Goal: Ask a question

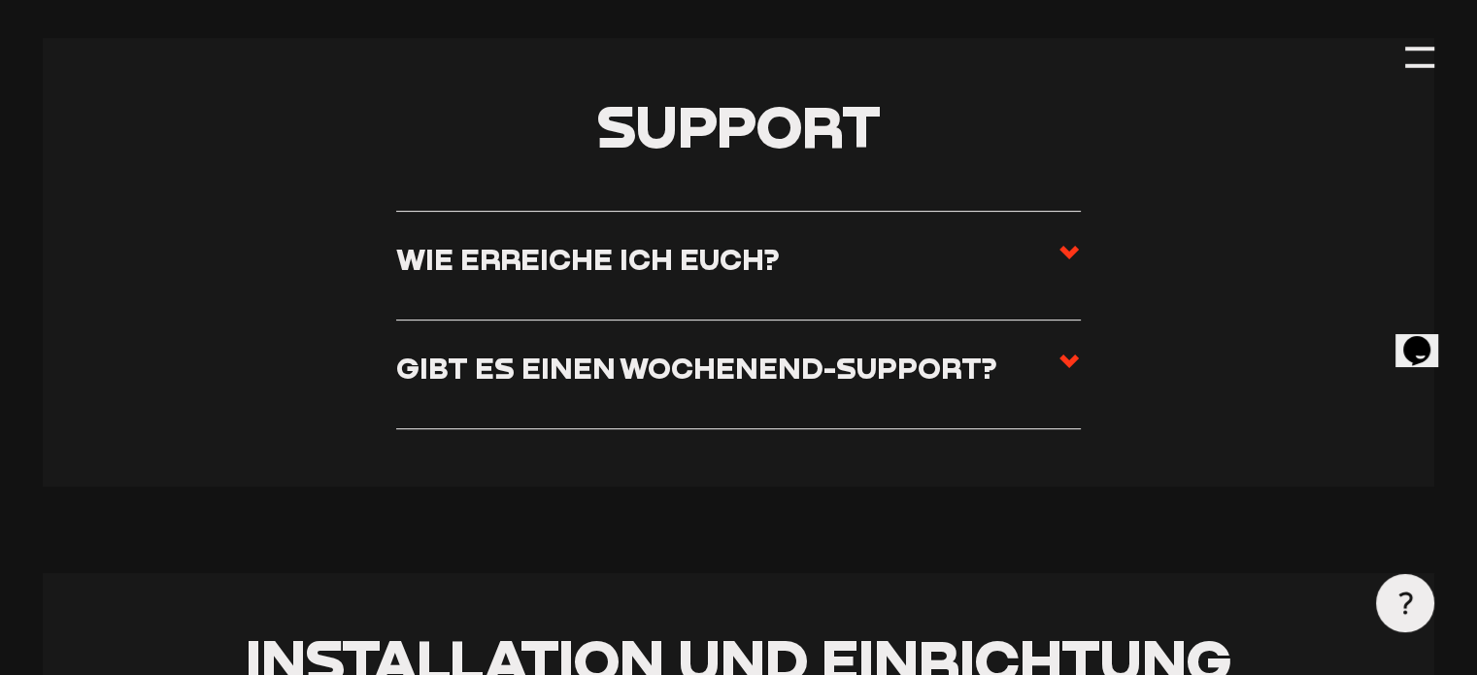
click at [746, 248] on h3 "Wie erreiche ich euch?" at bounding box center [587, 259] width 383 height 36
click at [0, 0] on input "Wie erreiche ich euch?" at bounding box center [0, 0] width 0 height 0
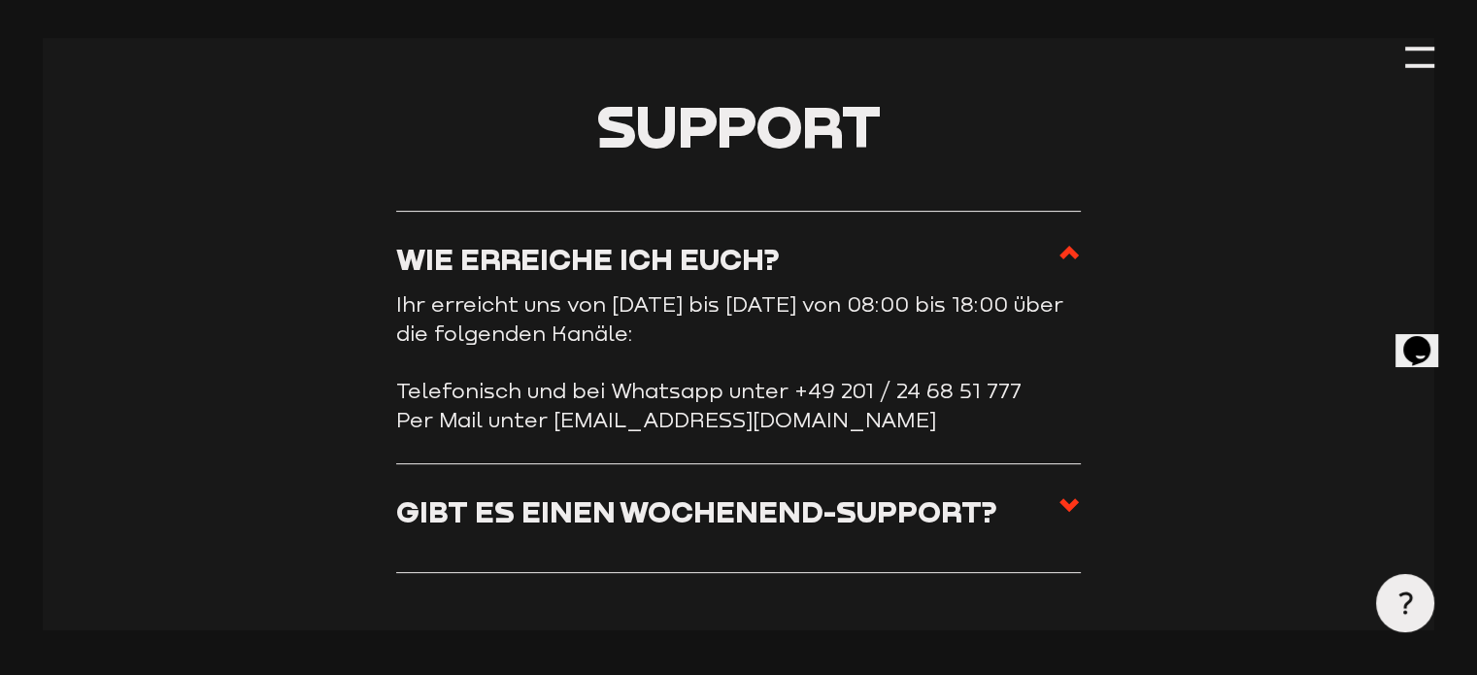
click at [1410, 333] on button "Opens Chat This icon Opens the chat window." at bounding box center [1416, 349] width 43 height 33
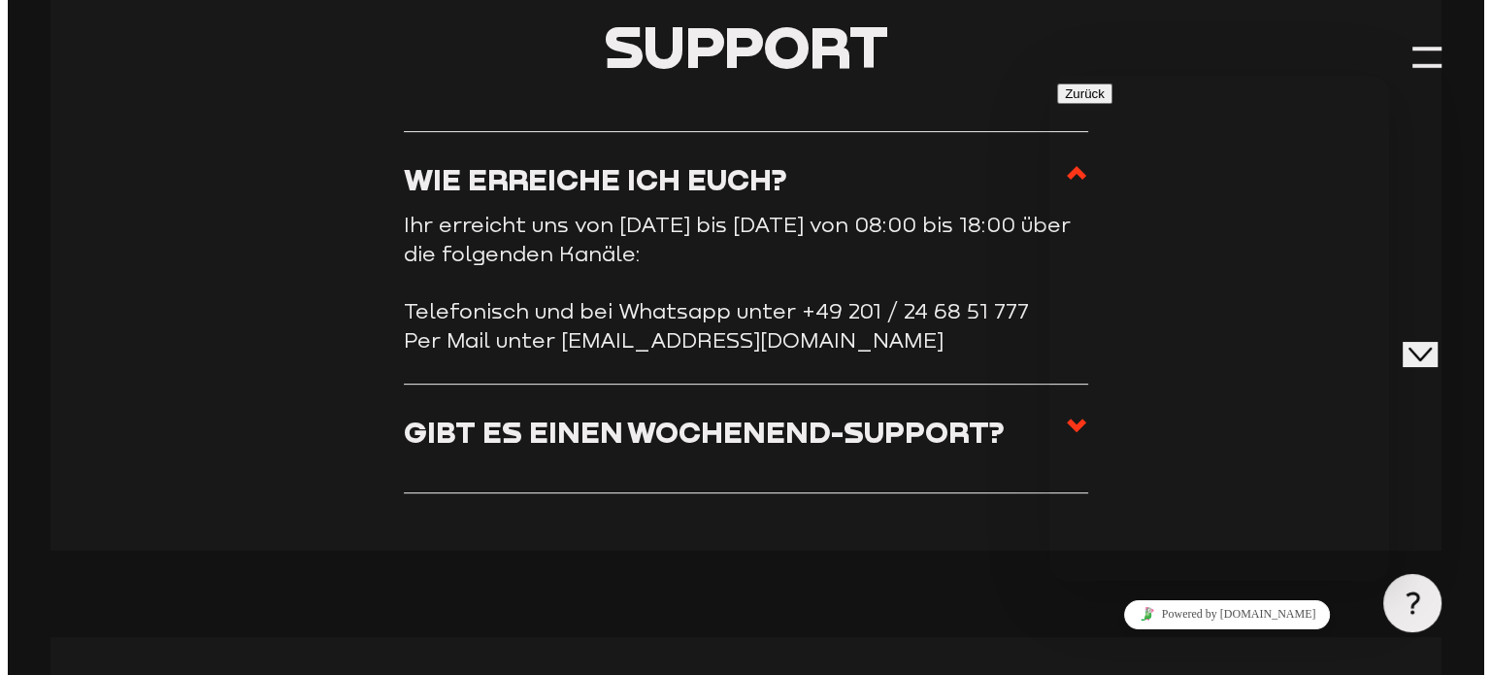
scroll to position [56, 0]
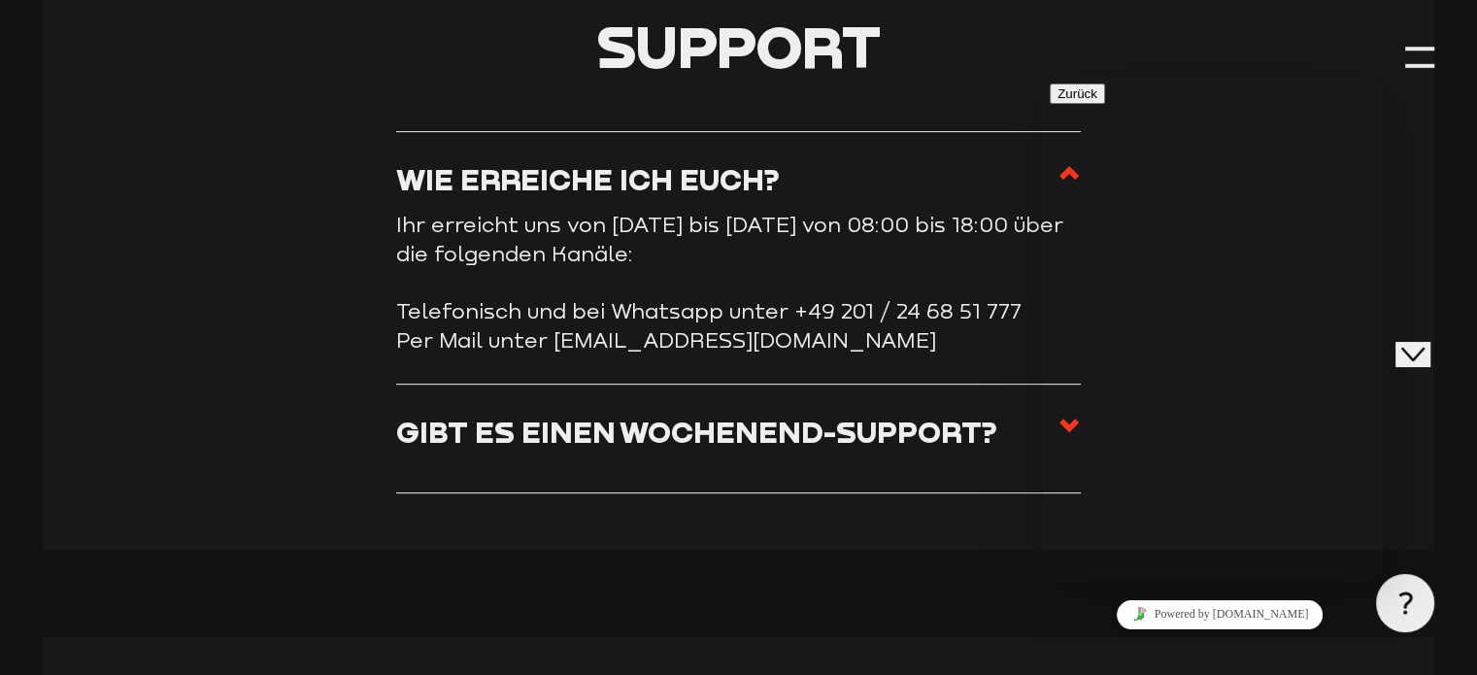
click at [1108, 674] on p "Kürzlich" at bounding box center [1211, 686] width 324 height 17
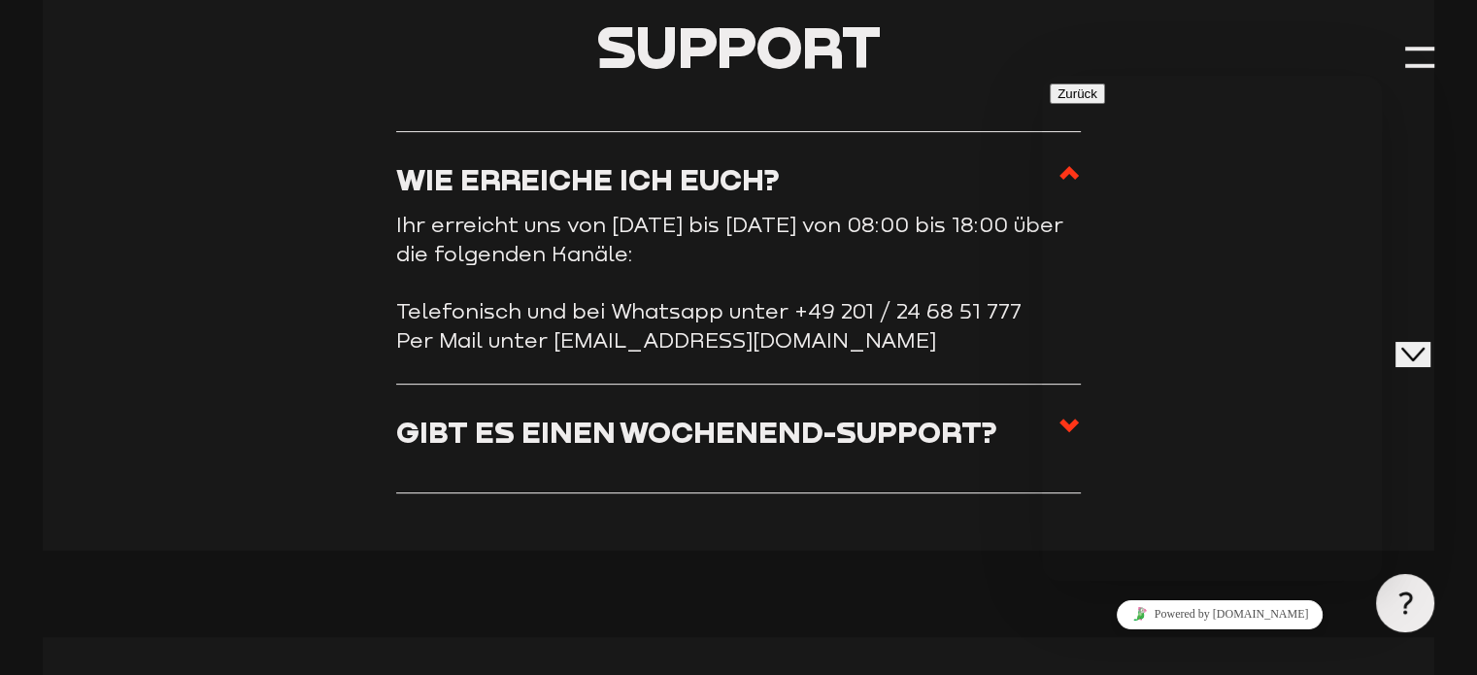
click at [1420, 174] on section "Support Wie erreiche ich euch? Ihr erreicht uns von Montag bis Freitag von 08:0…" at bounding box center [738, 254] width 1390 height 592
click at [1417, 342] on icon "Close Chat This icon closes the chat window." at bounding box center [1412, 353] width 23 height 23
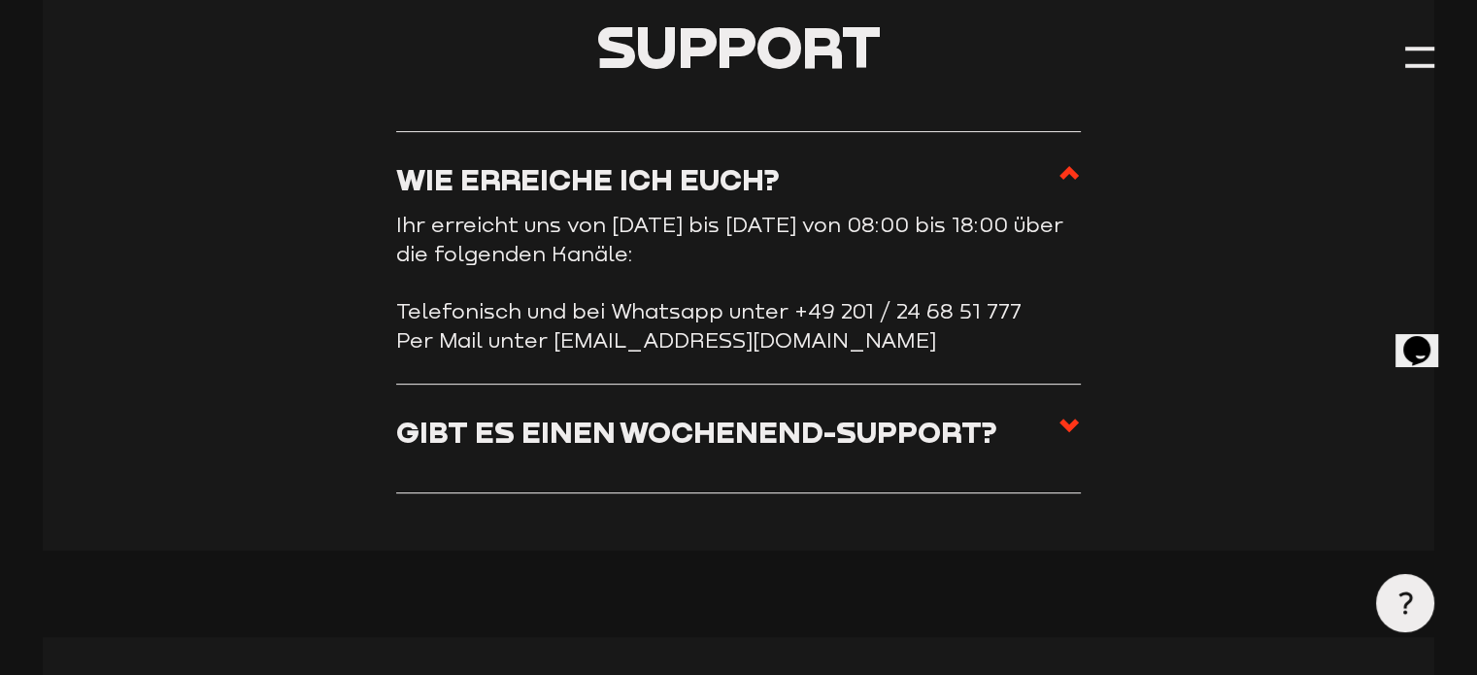
click at [1385, 614] on div at bounding box center [1404, 602] width 57 height 57
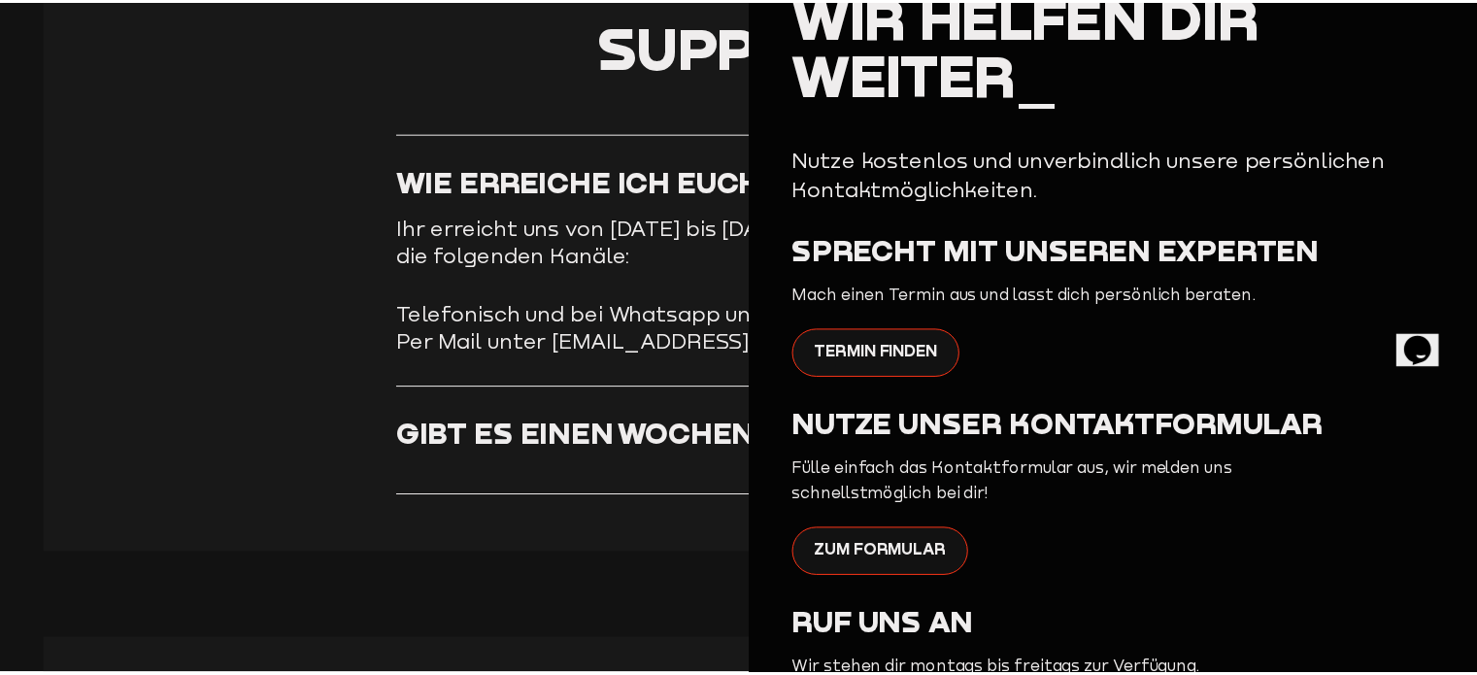
scroll to position [0, 0]
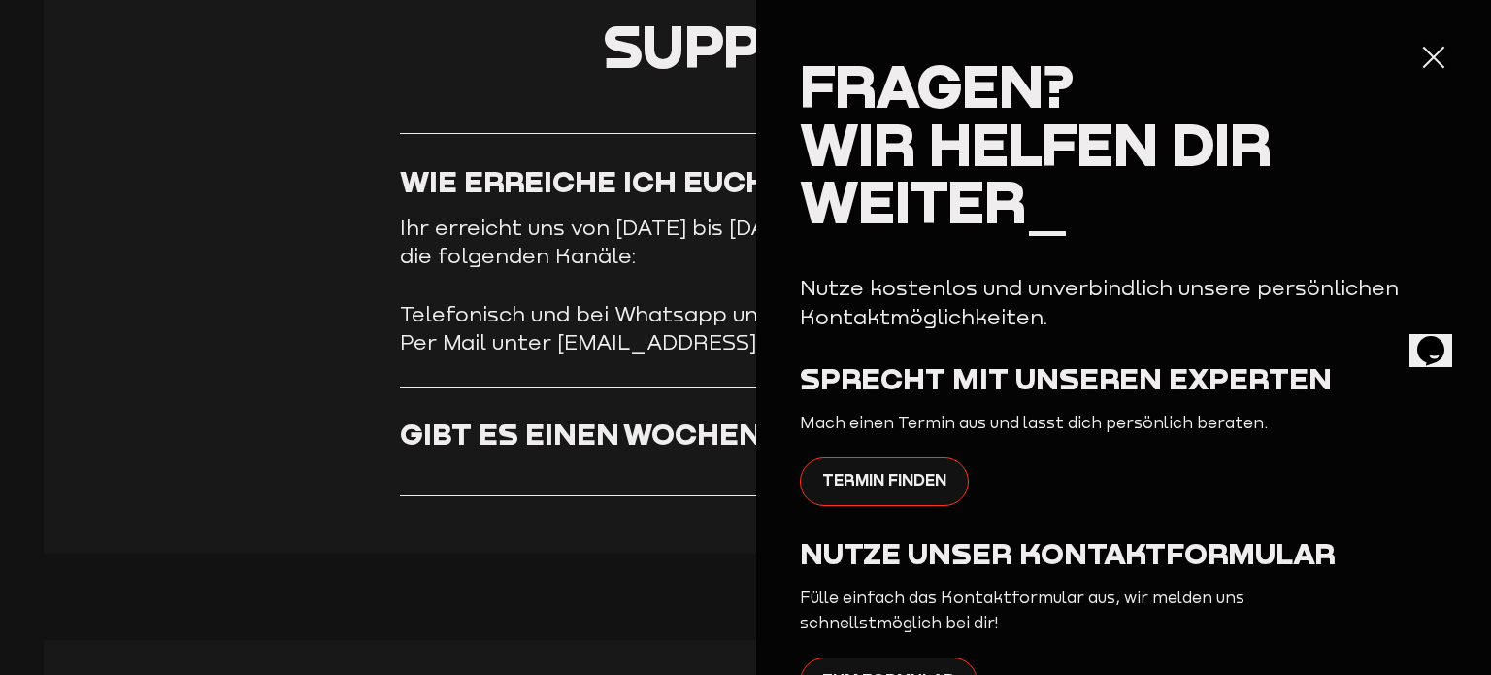
click at [1419, 54] on div at bounding box center [1433, 58] width 29 height 29
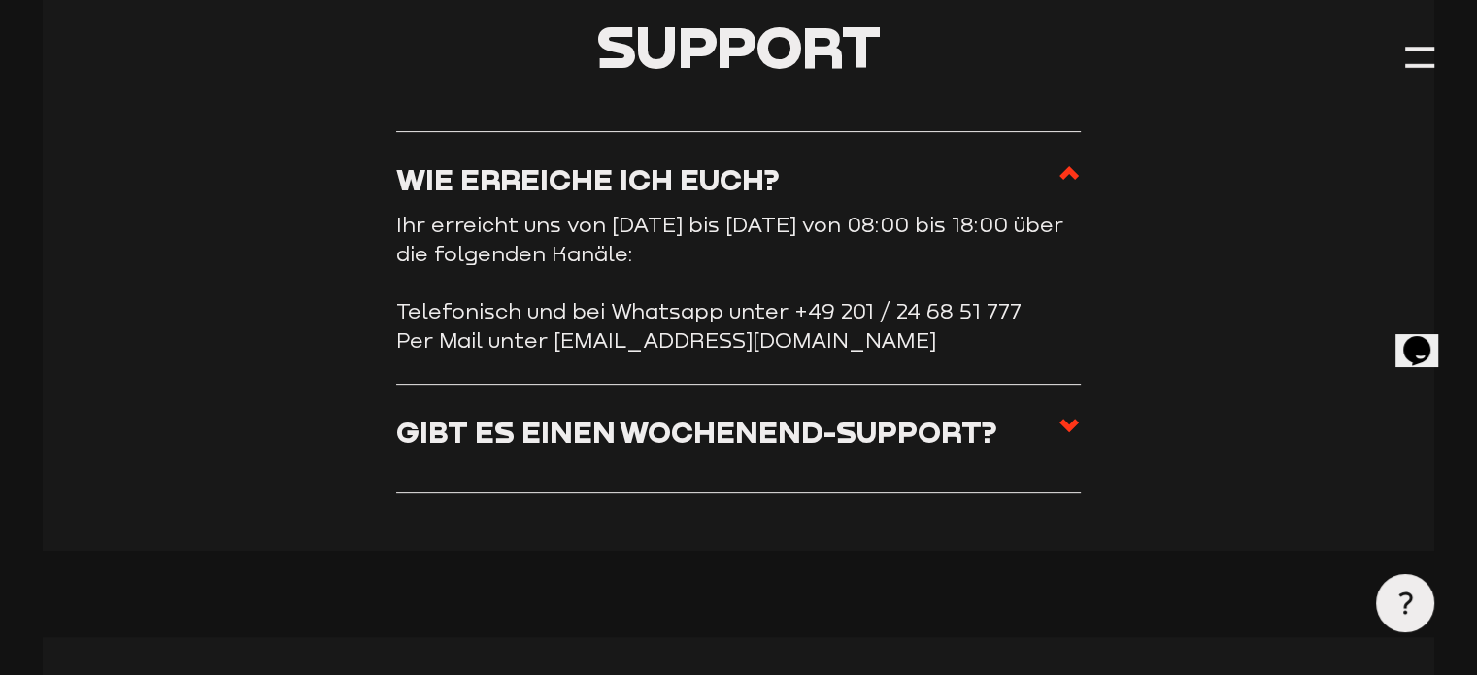
click at [1059, 173] on icon at bounding box center [1068, 172] width 23 height 23
click at [0, 0] on input "Wie erreiche ich euch?" at bounding box center [0, 0] width 0 height 0
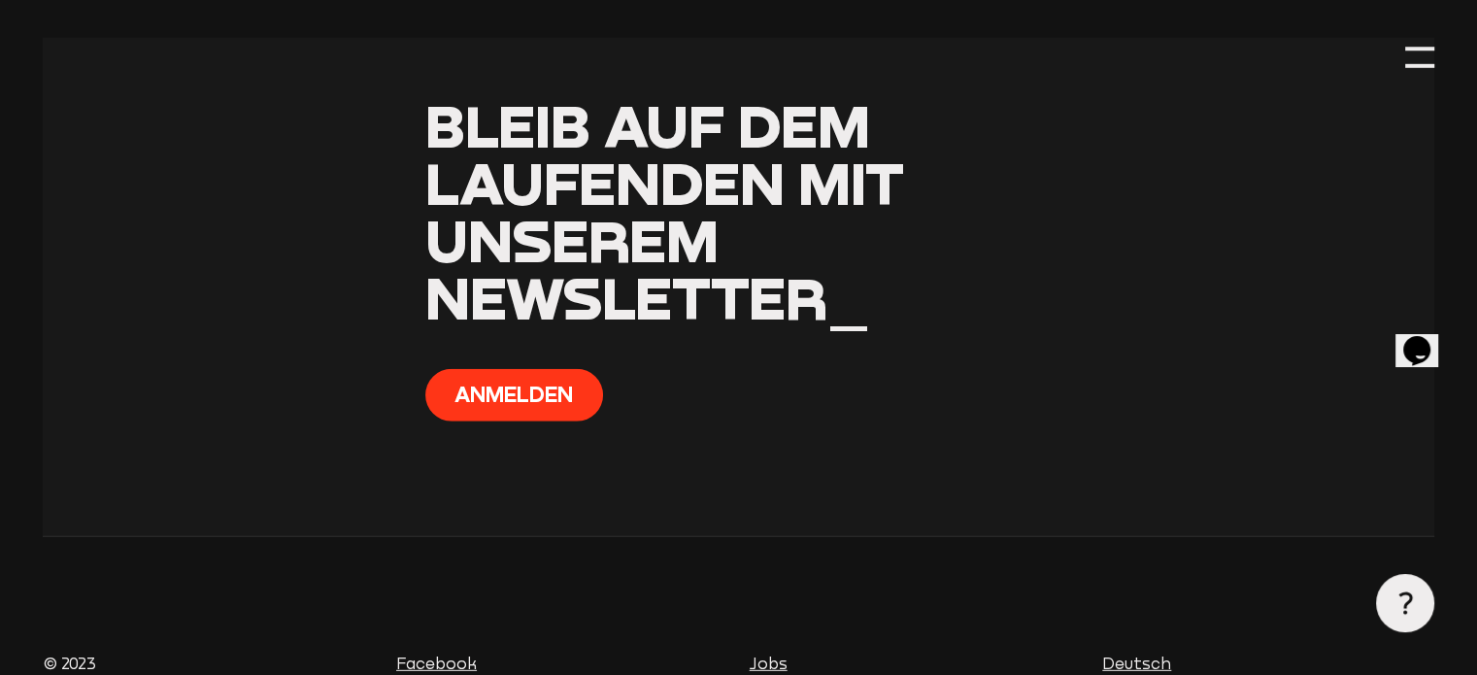
scroll to position [12981, 0]
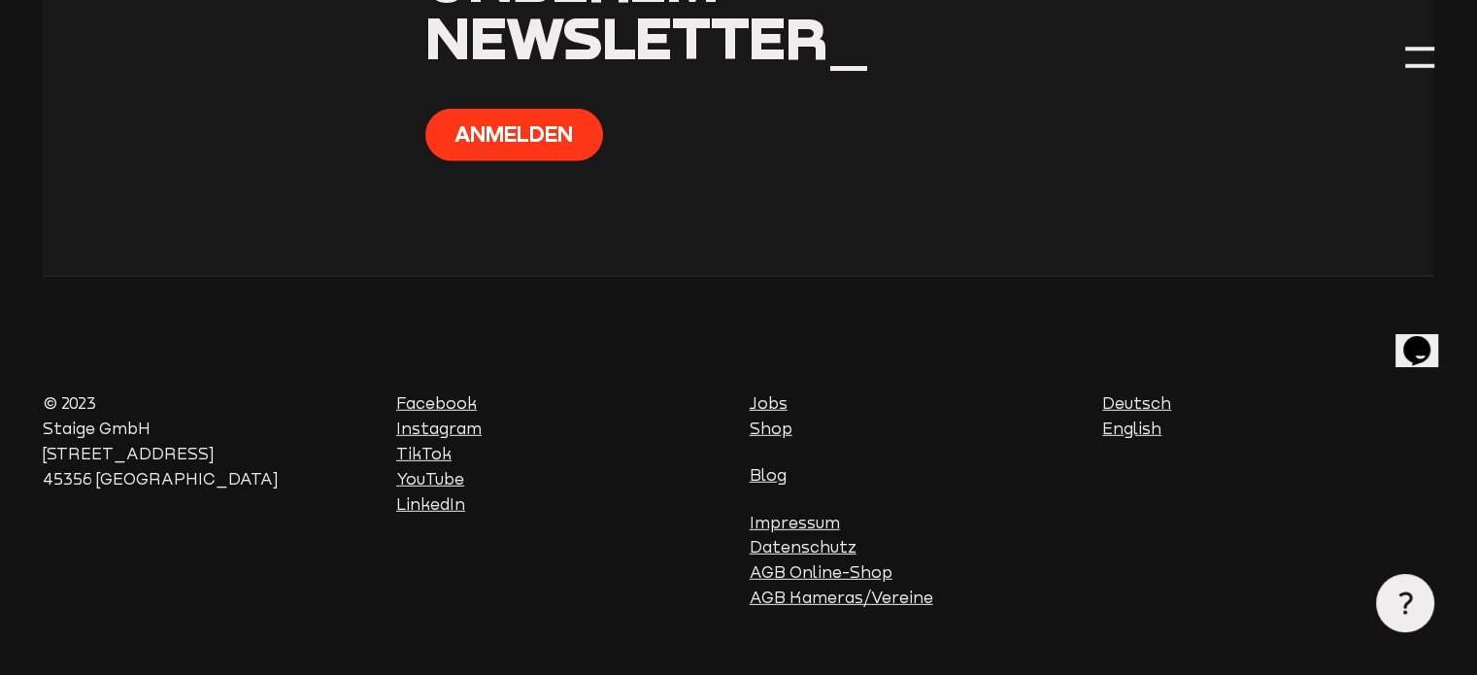
click at [773, 466] on link "Blog" at bounding box center [767, 475] width 37 height 18
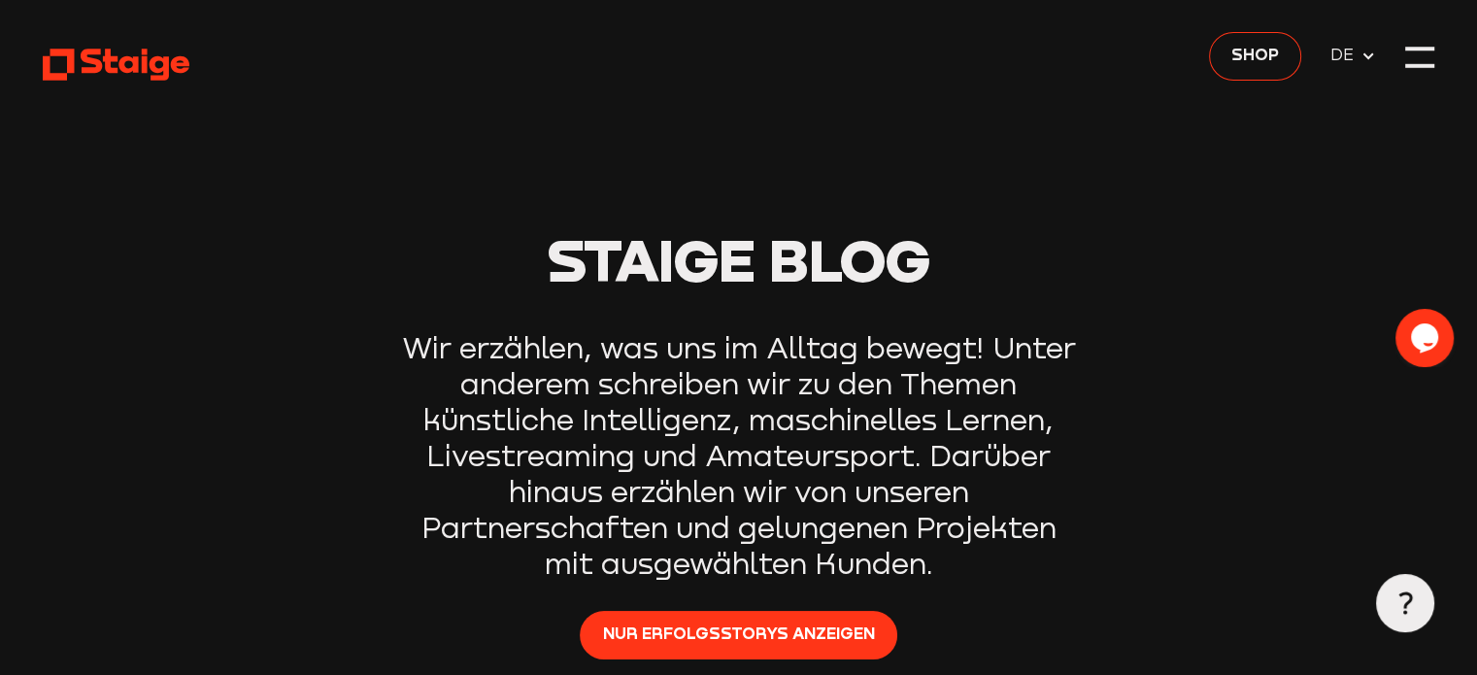
click at [127, 59] on use at bounding box center [116, 64] width 147 height 31
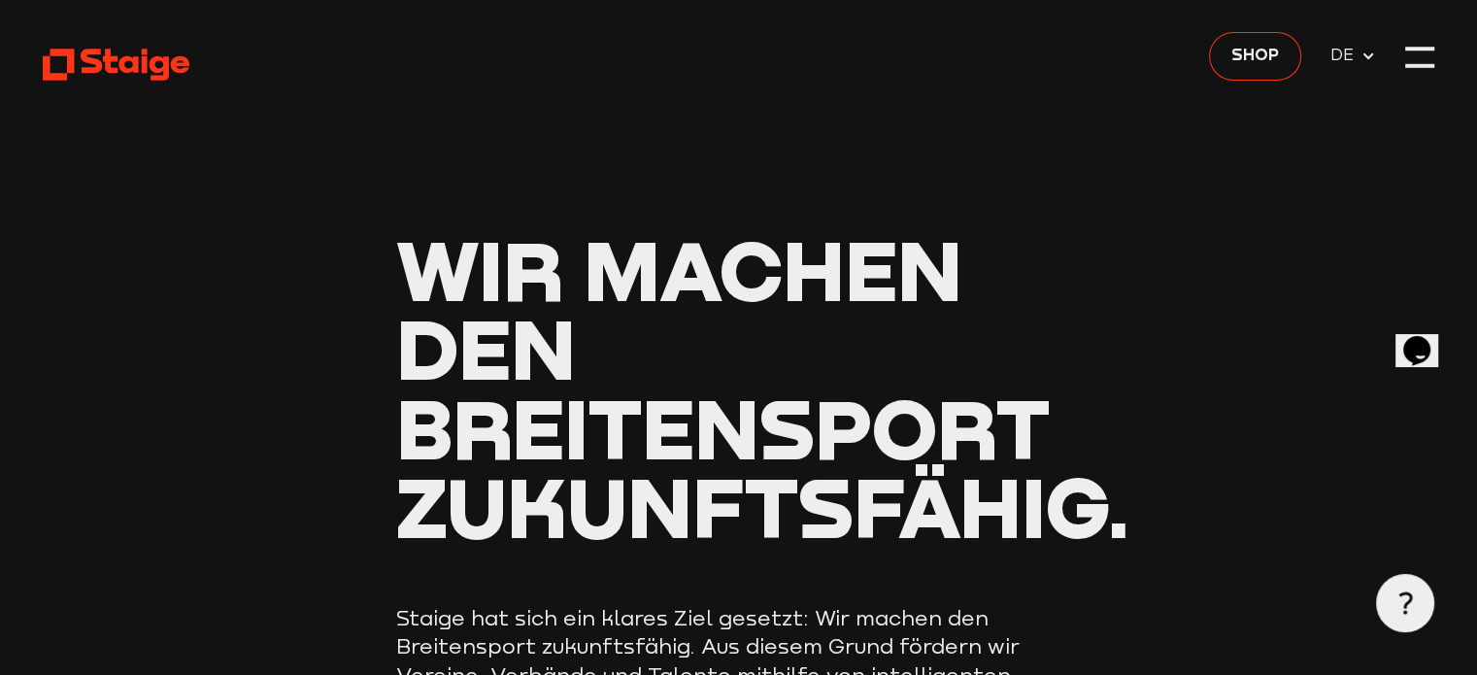
click at [1422, 335] on icon "$i18n('chat', 'chat_widget')" at bounding box center [1416, 349] width 27 height 29
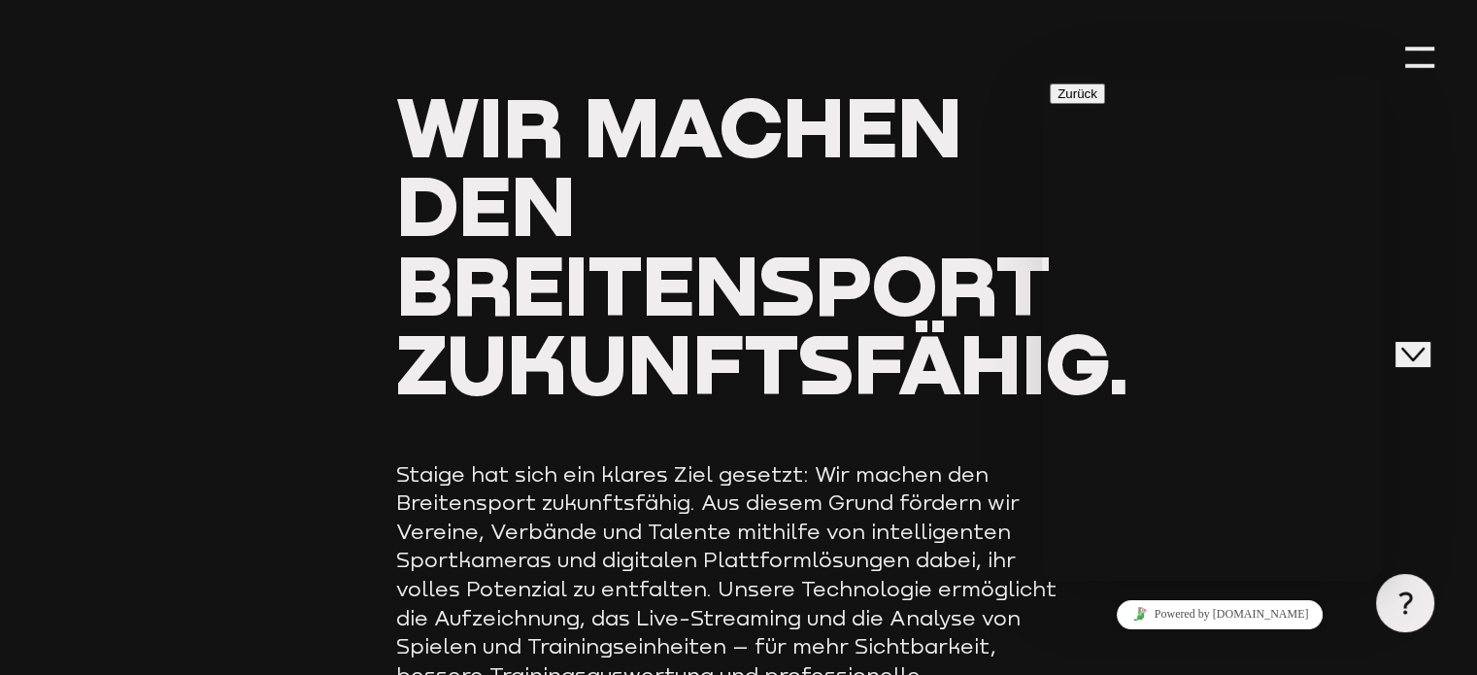
scroll to position [144, 0]
click at [1112, 674] on p "Kürzlich" at bounding box center [1211, 686] width 324 height 17
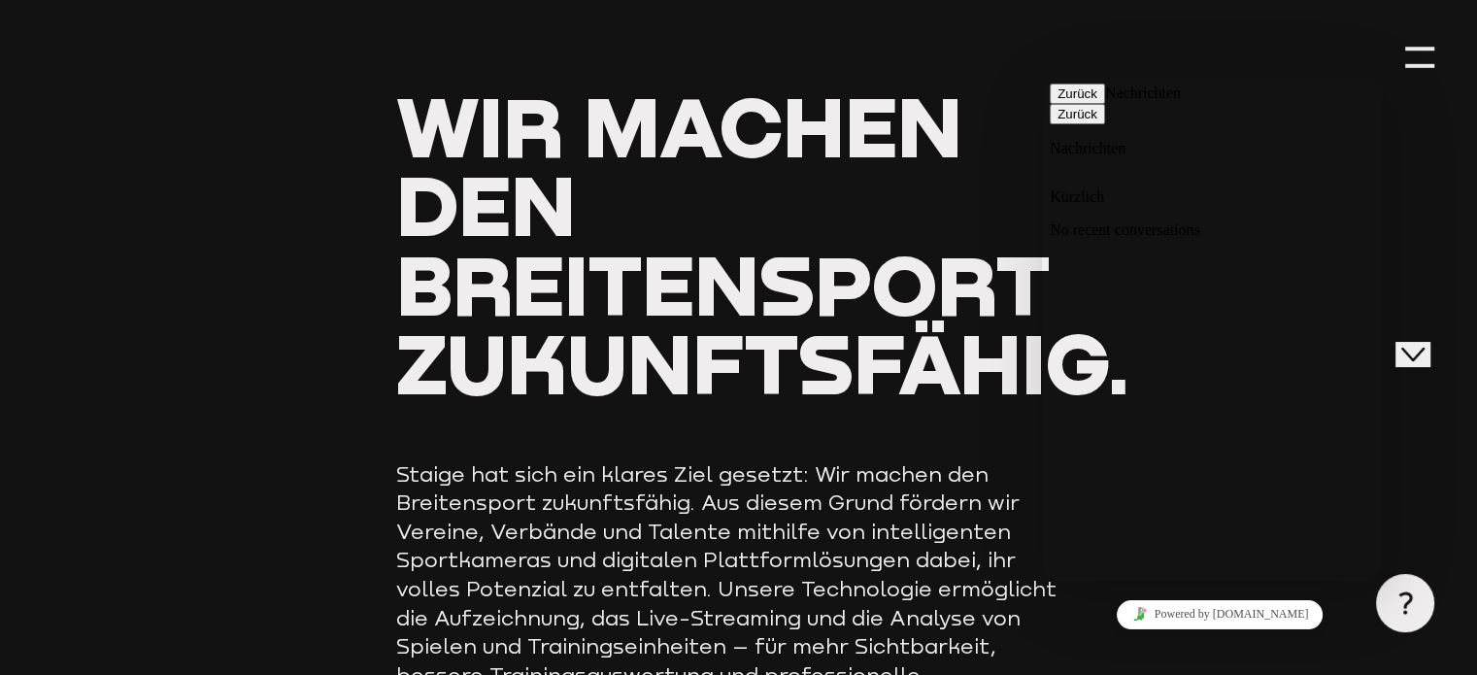
click at [1074, 104] on button "Zurück" at bounding box center [1076, 93] width 55 height 20
click at [1430, 350] on button "Close Chat This icon closes the chat window." at bounding box center [1412, 353] width 35 height 25
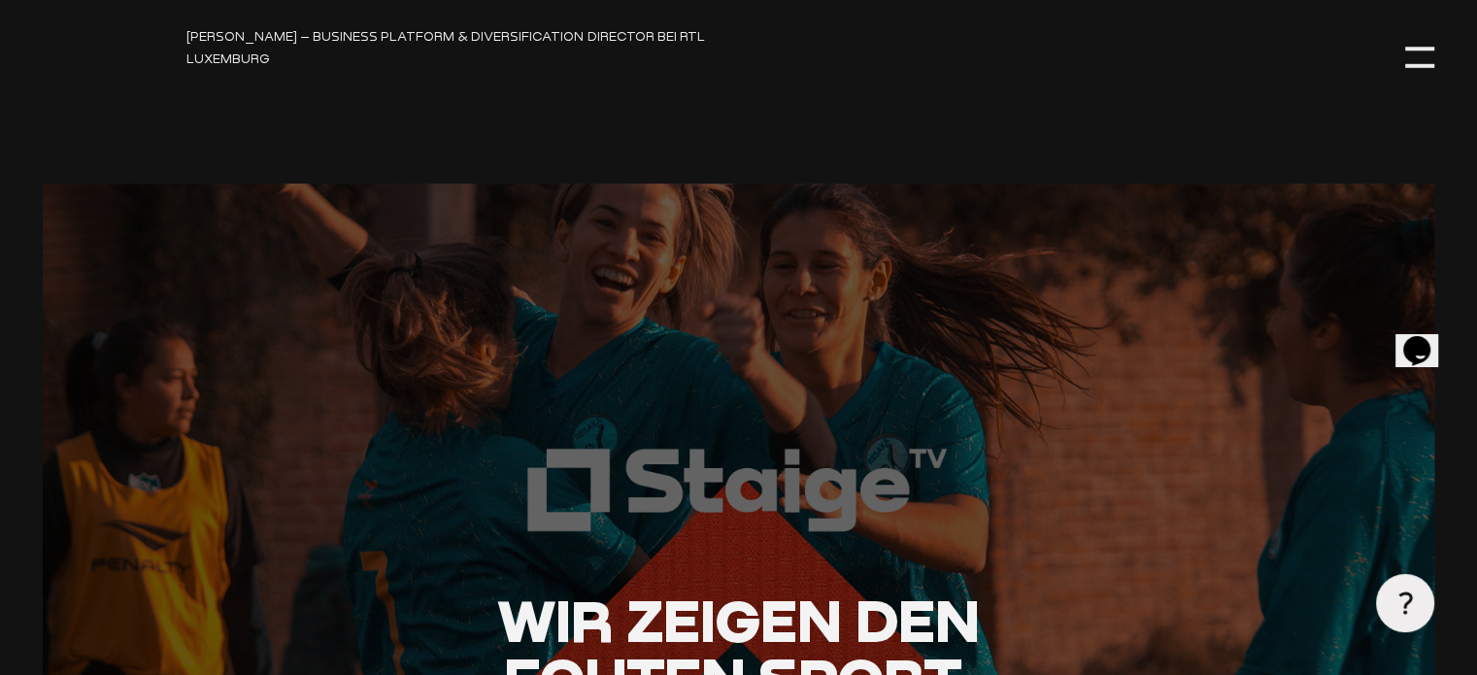
scroll to position [3948, 0]
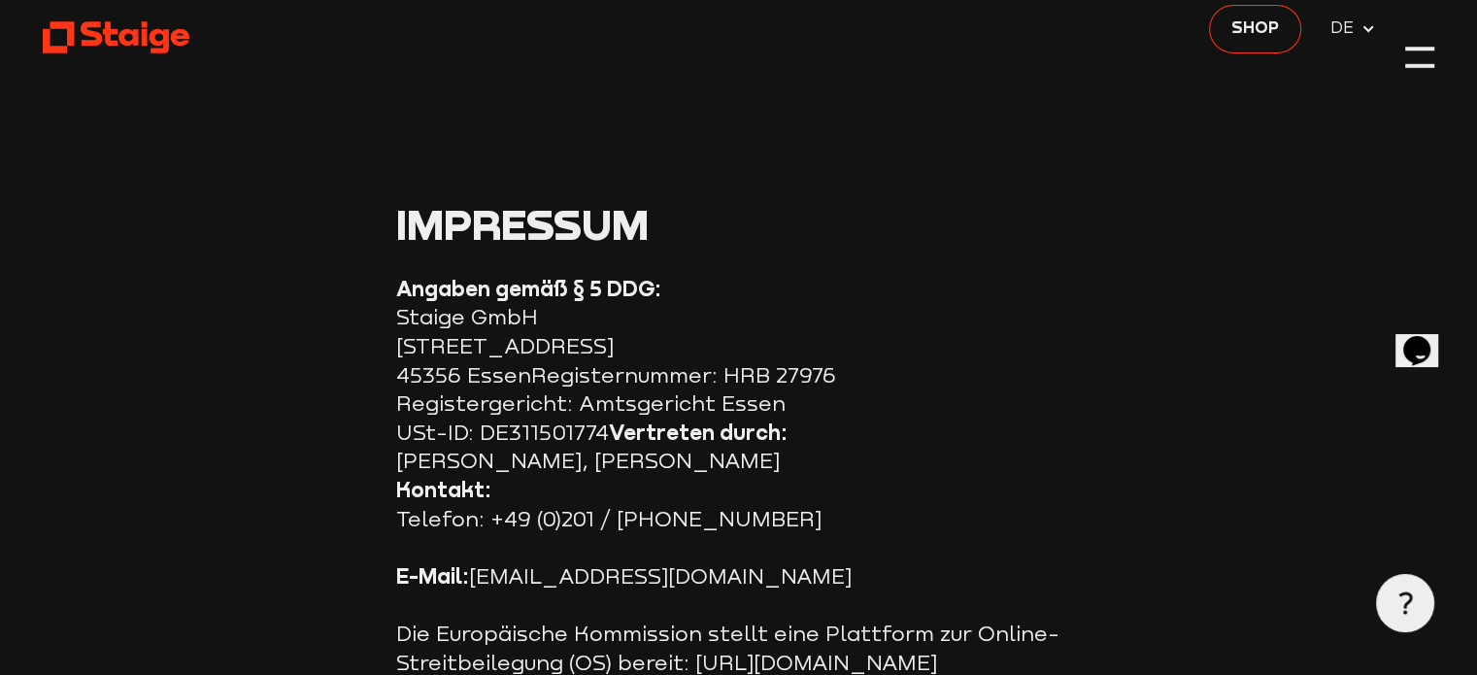
scroll to position [158, 0]
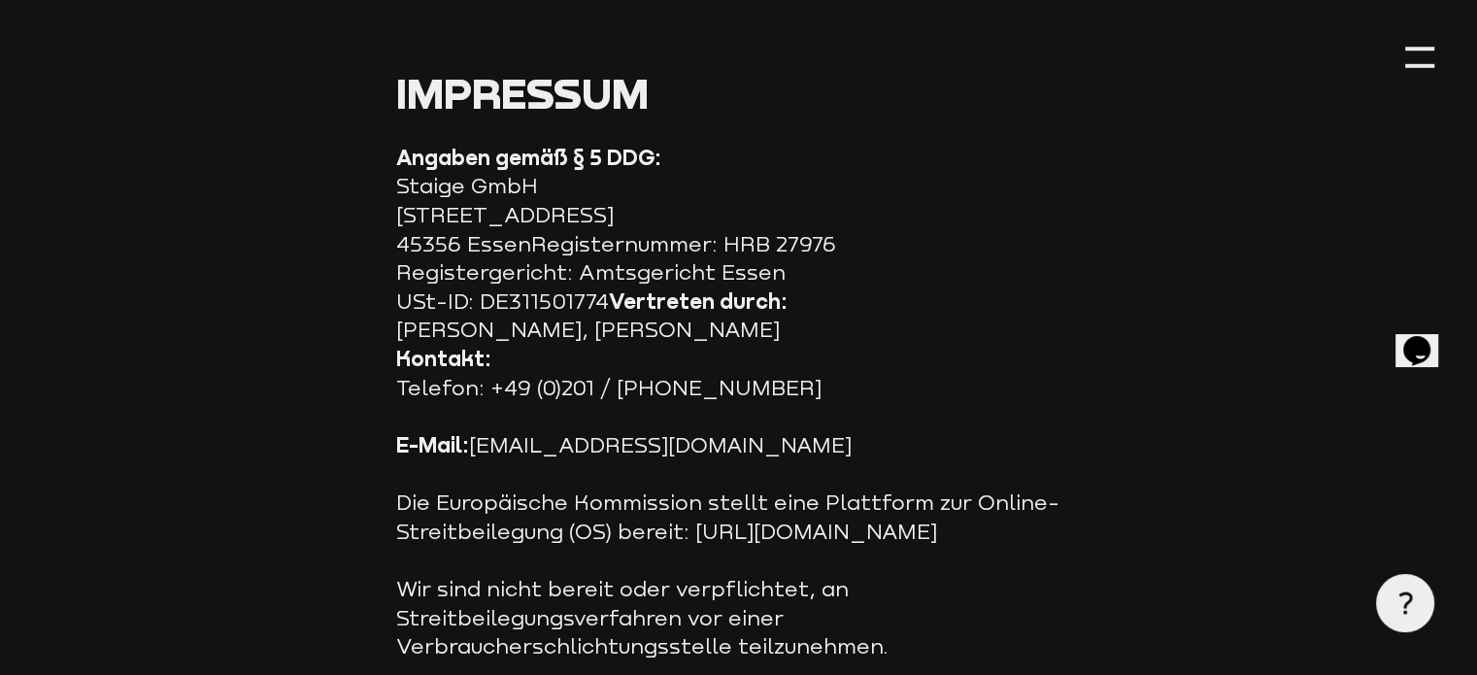
click at [672, 456] on p "E-Mail: info@staige.com" at bounding box center [738, 445] width 684 height 29
drag, startPoint x: 672, startPoint y: 446, endPoint x: 474, endPoint y: 457, distance: 198.4
click at [474, 457] on p "E-Mail: info@staige.com" at bounding box center [738, 445] width 684 height 29
copy p "info@staige.com"
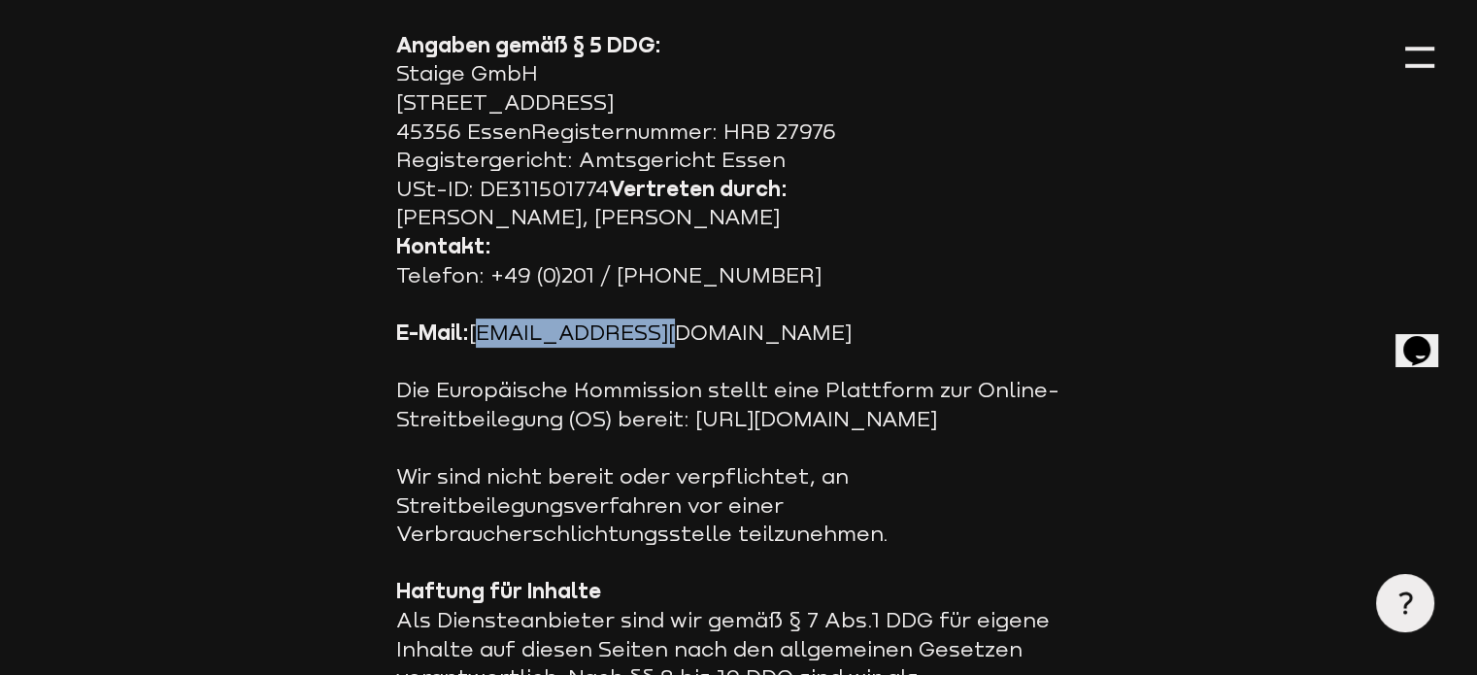
scroll to position [272, 0]
click at [1417, 336] on icon "$i18n('chat', 'chat_widget')" at bounding box center [1416, 349] width 27 height 29
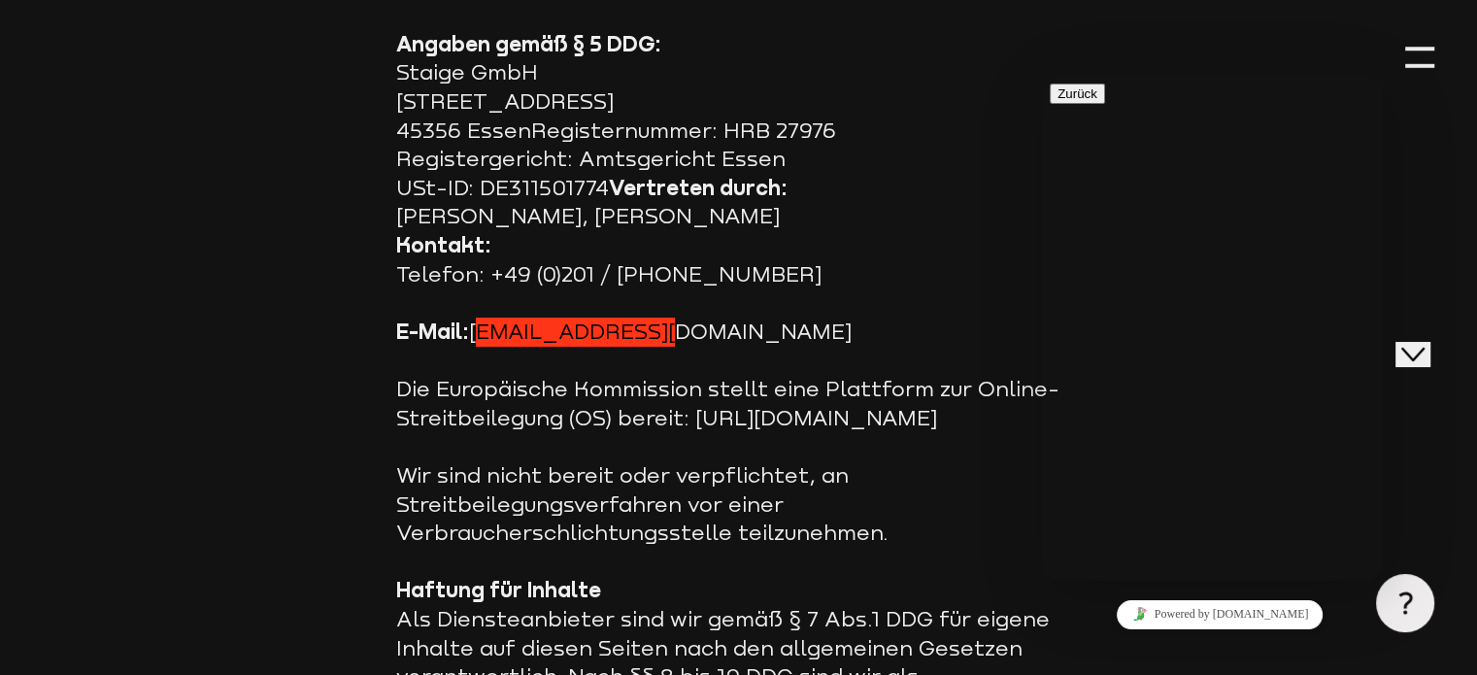
type input "Jörn Pschichholz"
type input "joern_pschichholz@web.de"
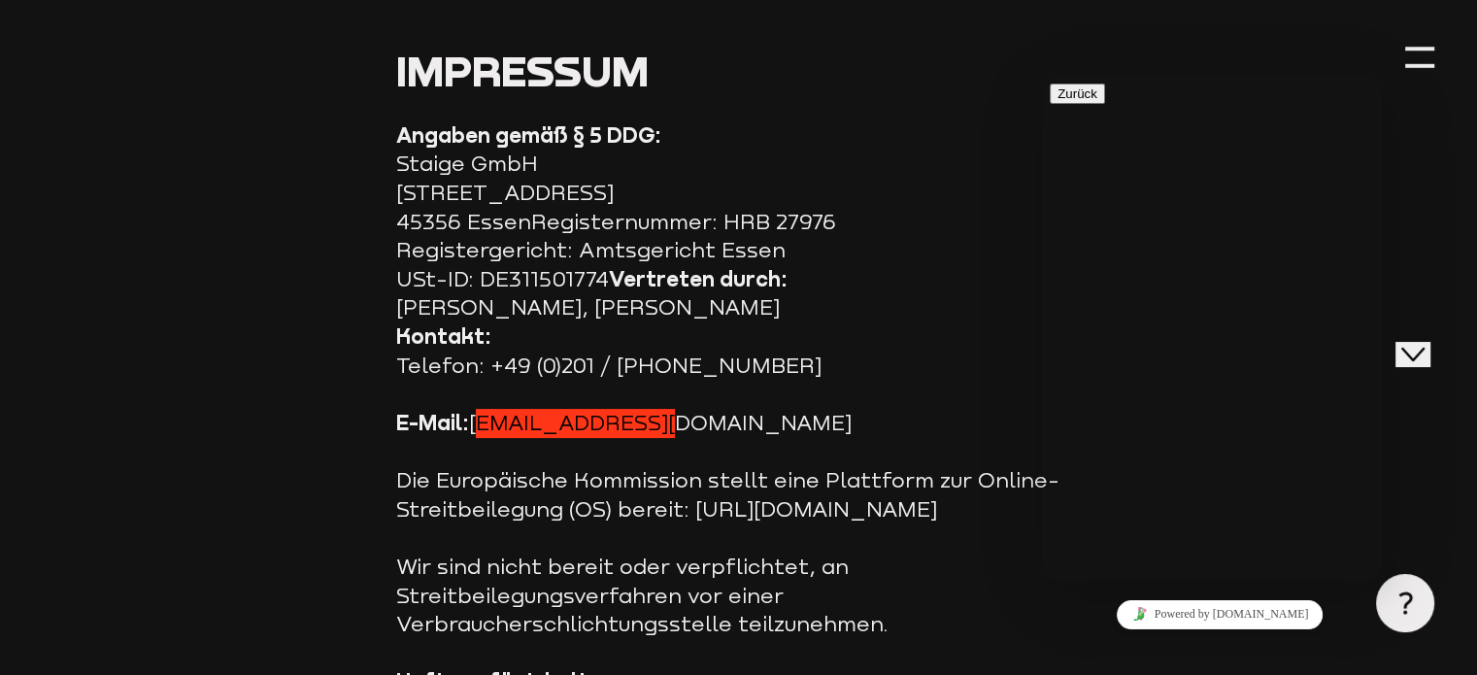
scroll to position [0, 0]
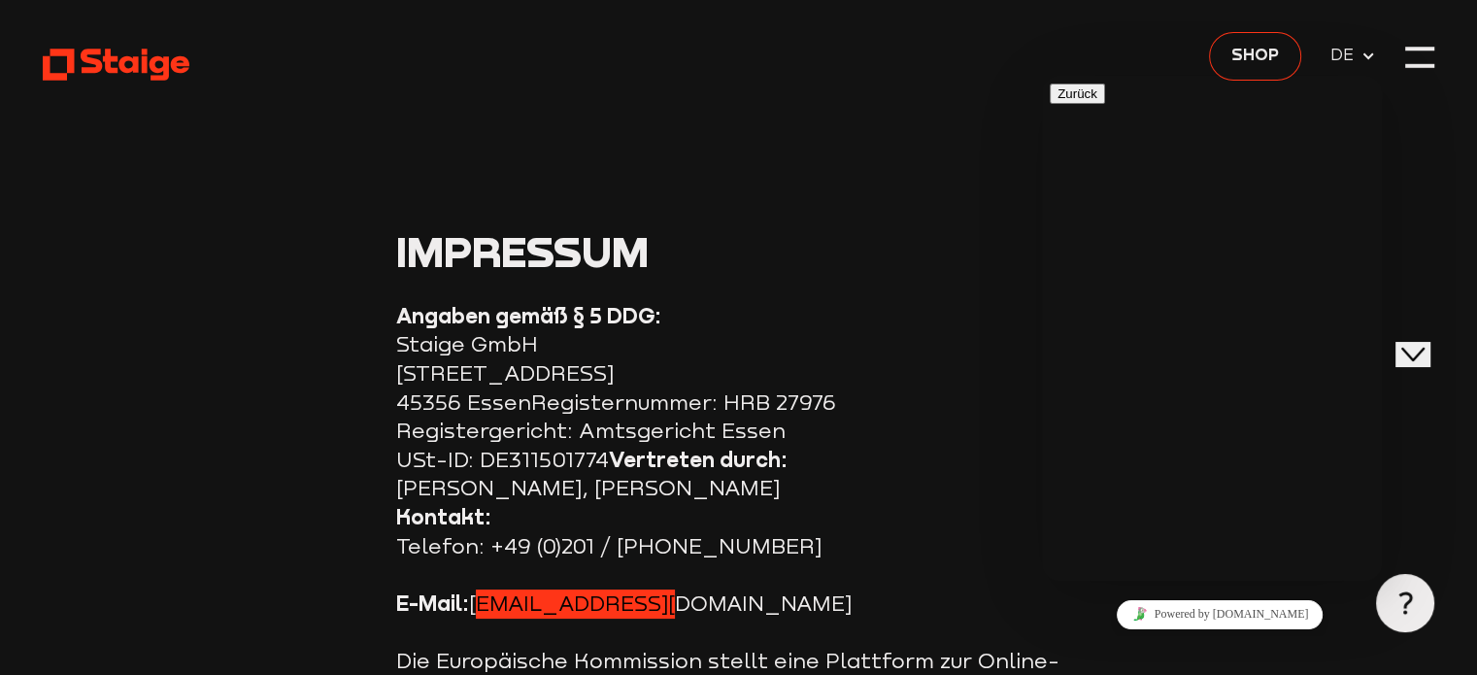
type input "KSV Holstein"
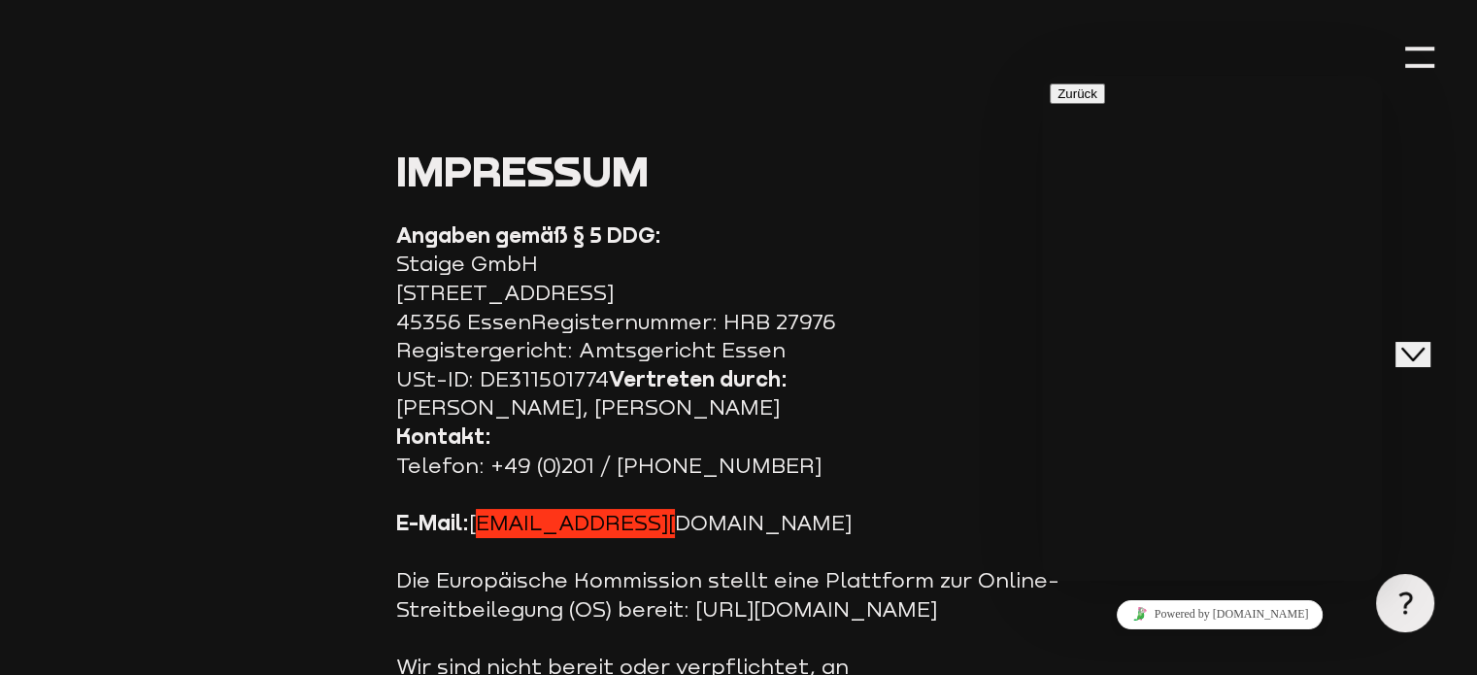
scroll to position [82, 0]
type textarea "Moin, wir hatten zuletzt ein Testspiel als Auswärtsteam, welches mit Stage aufg…"
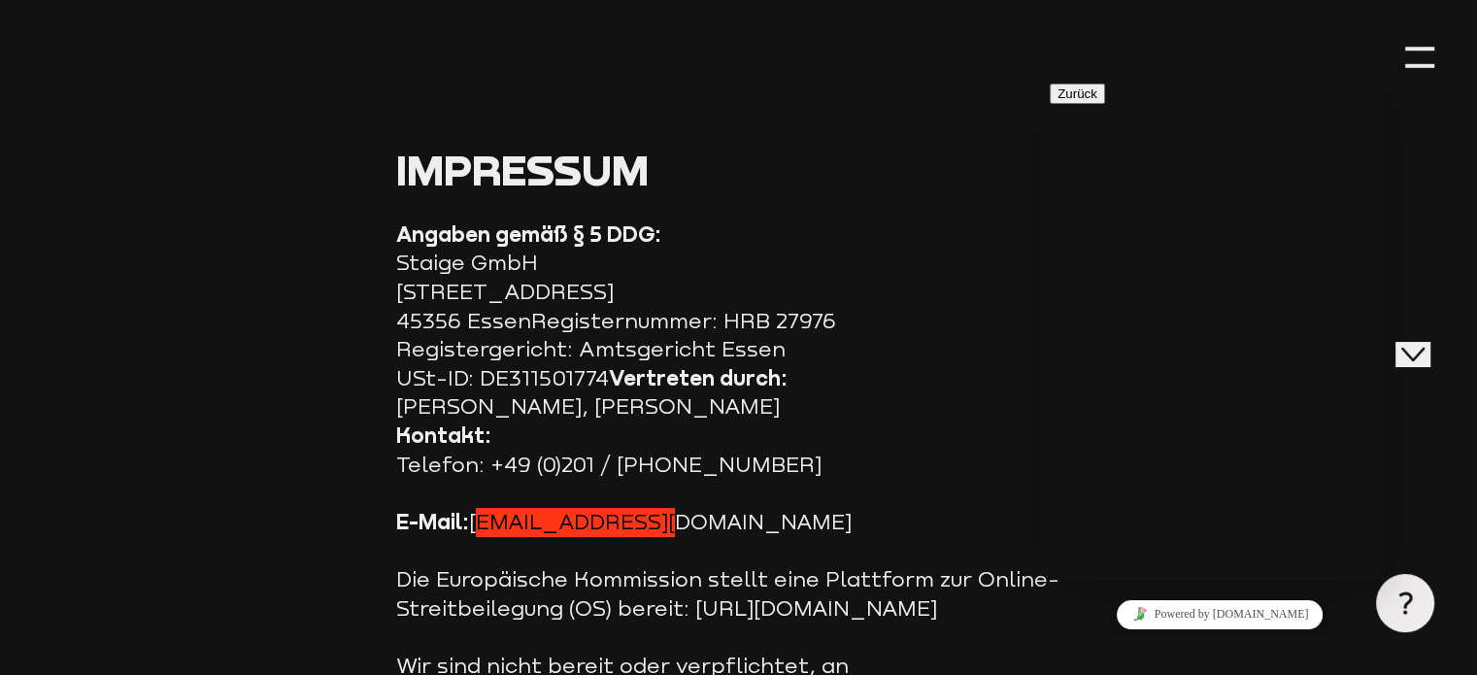
click at [1424, 342] on icon "Close Chat This icon closes the chat window." at bounding box center [1412, 353] width 23 height 23
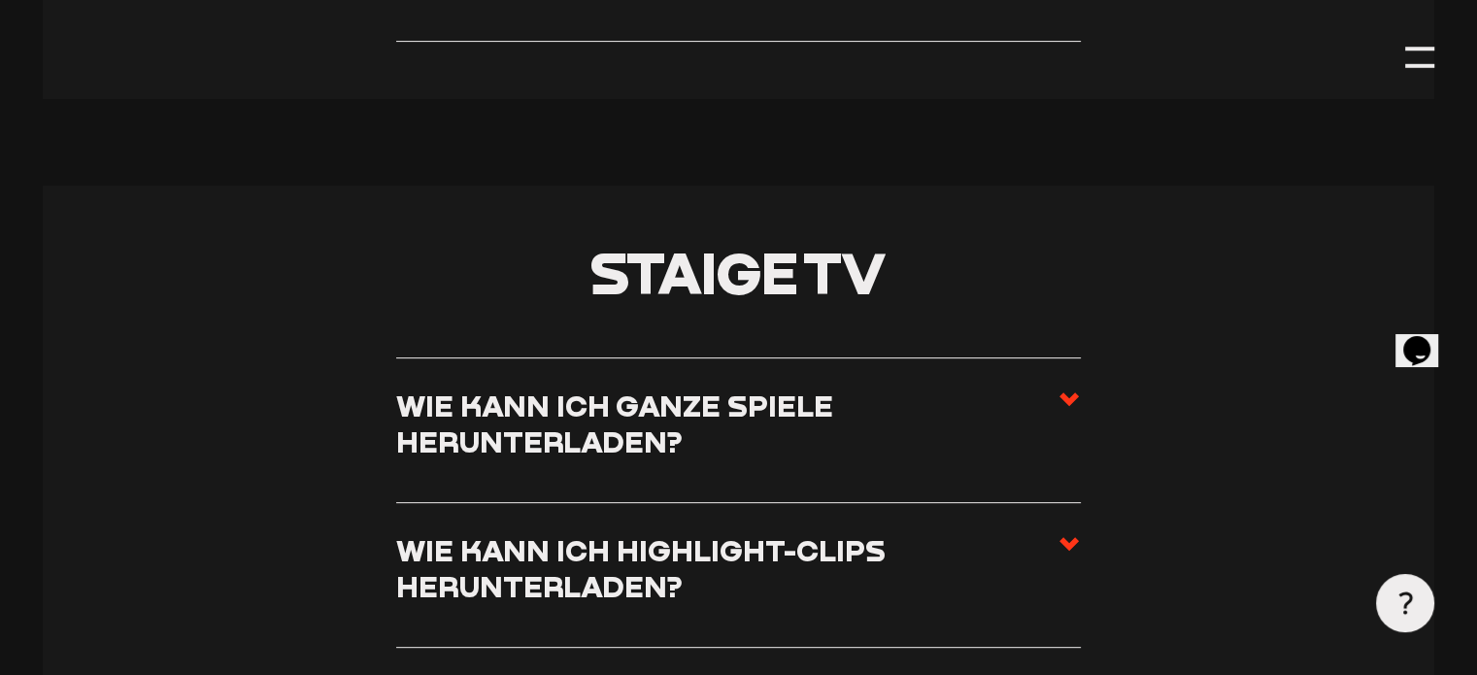
scroll to position [8061, 0]
click at [768, 386] on h3 "Wie kann ich ganze Spiele herunterladen?" at bounding box center [726, 422] width 661 height 72
click at [0, 0] on input "Wie kann ich ganze Spiele herunterladen?" at bounding box center [0, 0] width 0 height 0
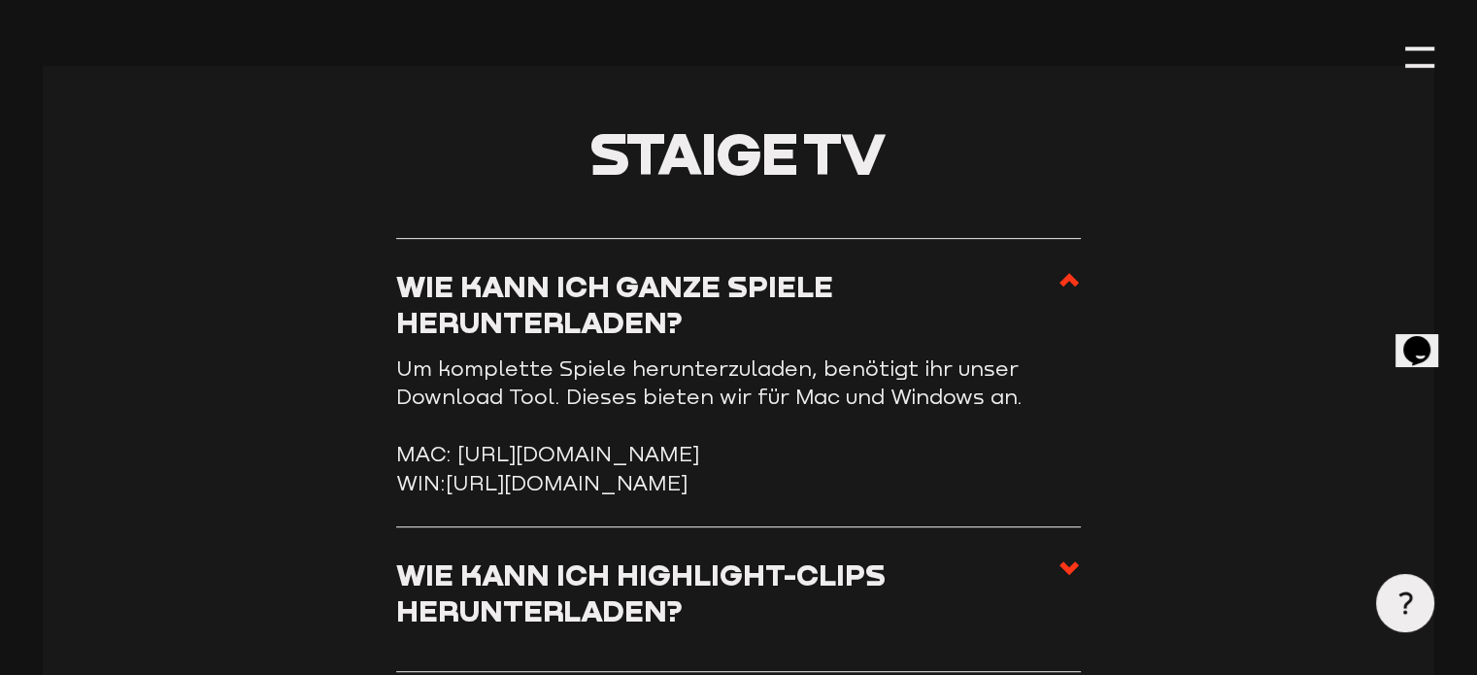
scroll to position [8184, 0]
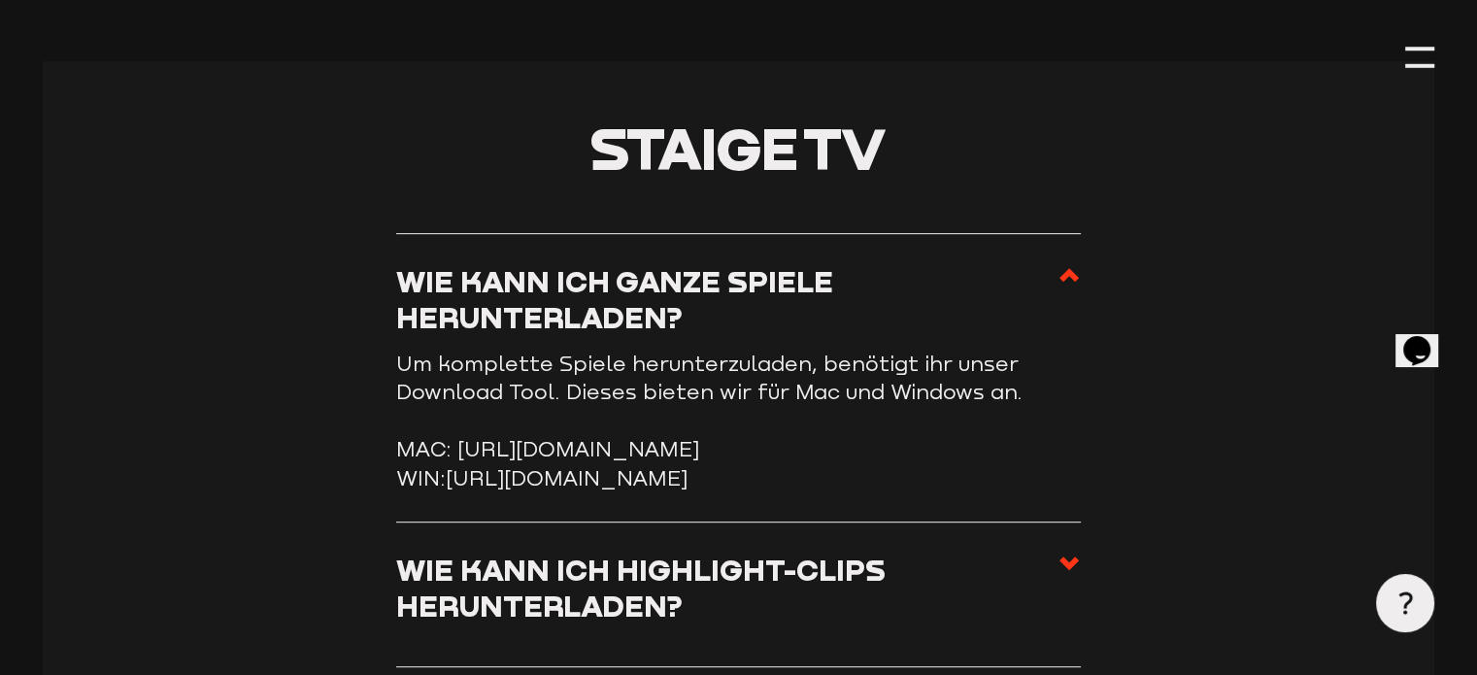
click at [1074, 263] on icon at bounding box center [1068, 274] width 23 height 23
click at [0, 0] on input "Wie kann ich ganze Spiele herunterladen?" at bounding box center [0, 0] width 0 height 0
click at [1068, 268] on use at bounding box center [1068, 275] width 19 height 14
click at [0, 0] on input "Wie kann ich ganze Spiele herunterladen?" at bounding box center [0, 0] width 0 height 0
click at [1064, 268] on use at bounding box center [1068, 275] width 19 height 14
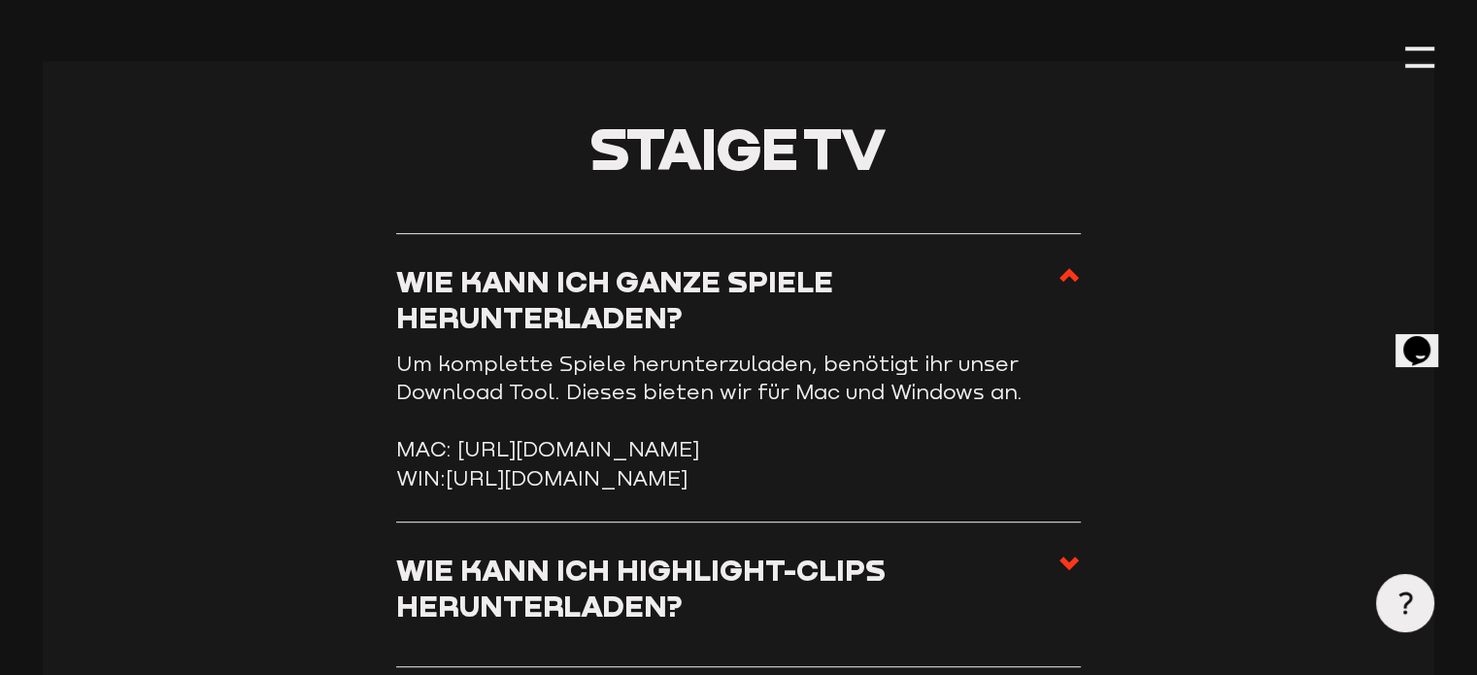
click at [0, 0] on input "Wie kann ich ganze Spiele herunterladen?" at bounding box center [0, 0] width 0 height 0
click at [1058, 554] on icon at bounding box center [1068, 562] width 23 height 23
click at [0, 0] on input "Wie kann ich Highlight-Clips herunterladen?" at bounding box center [0, 0] width 0 height 0
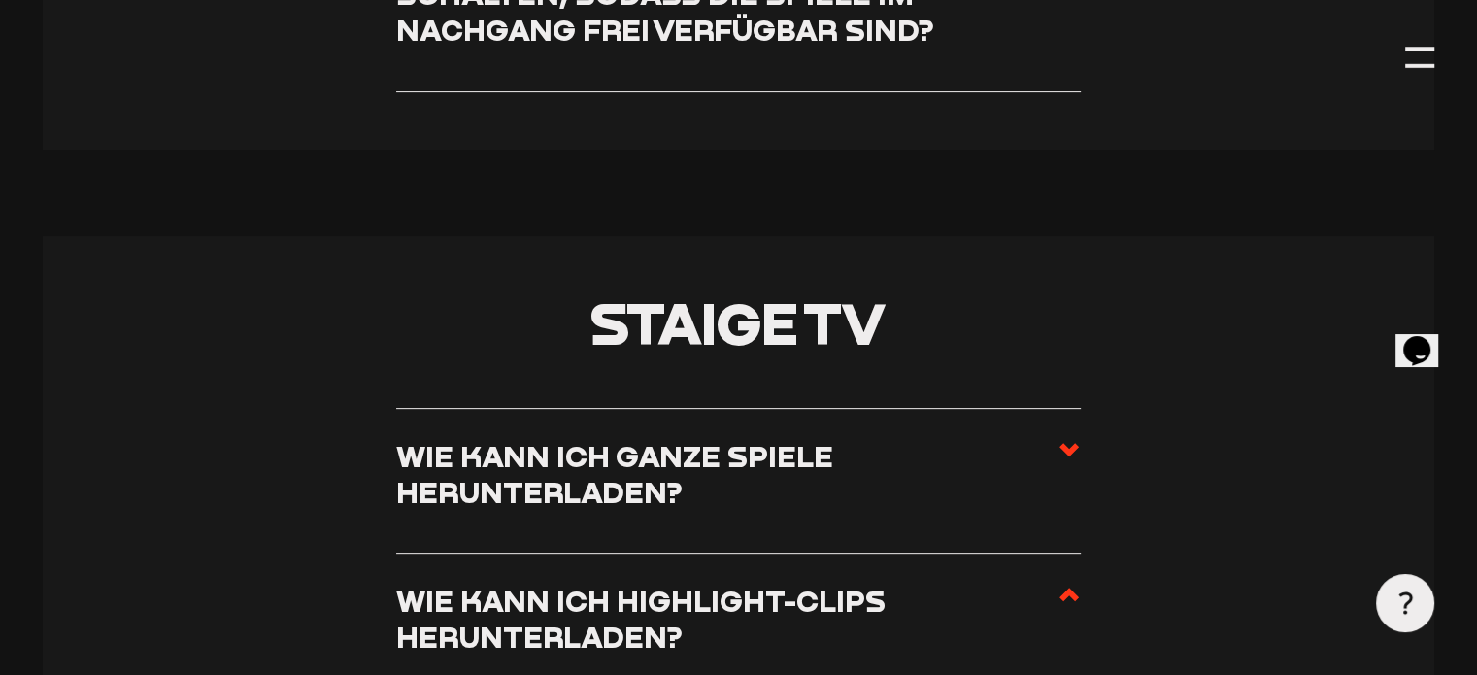
scroll to position [8005, 0]
